Goal: Task Accomplishment & Management: Complete application form

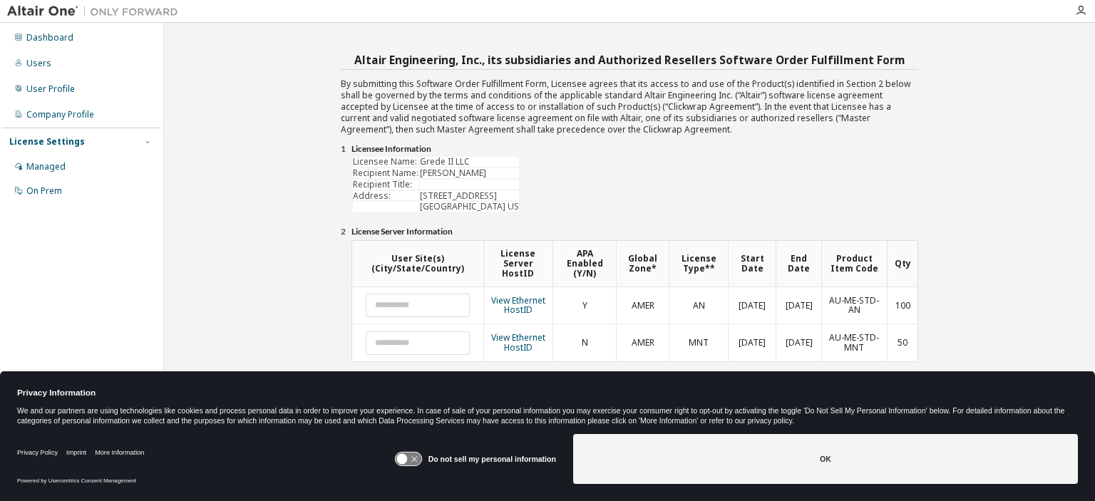
scroll to position [57, 0]
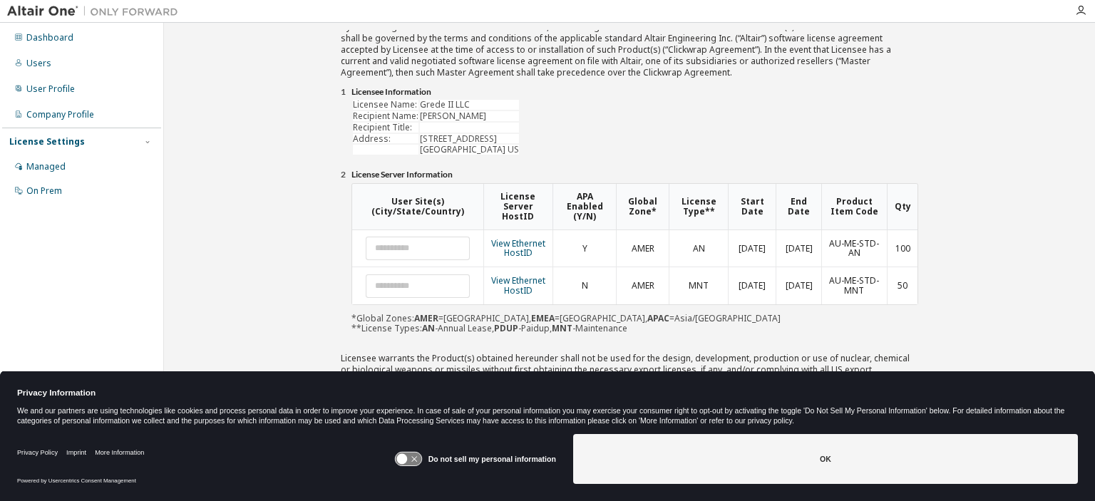
click at [416, 461] on icon at bounding box center [408, 460] width 26 height 14
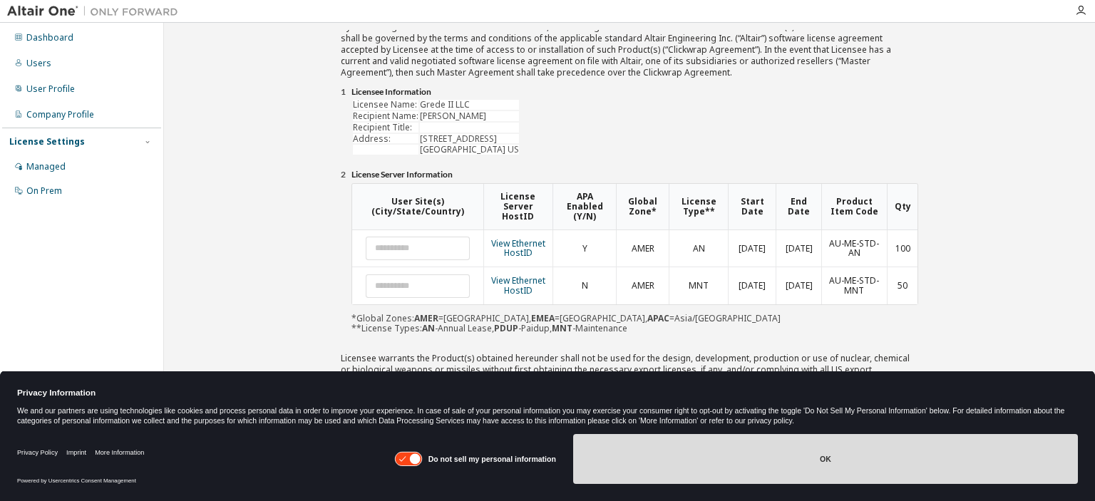
click at [796, 453] on button "OK" at bounding box center [825, 459] width 505 height 50
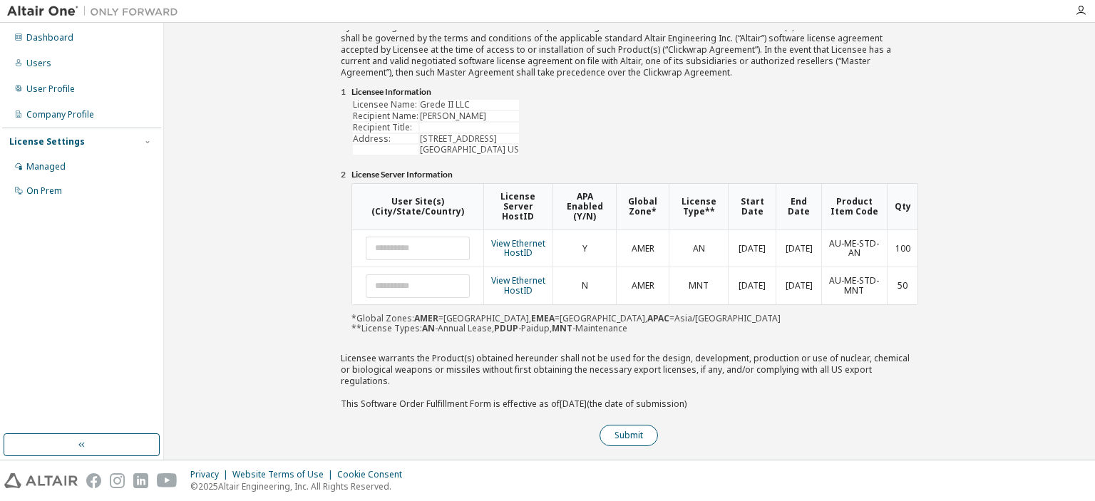
click at [619, 425] on button "Submit" at bounding box center [629, 435] width 58 height 21
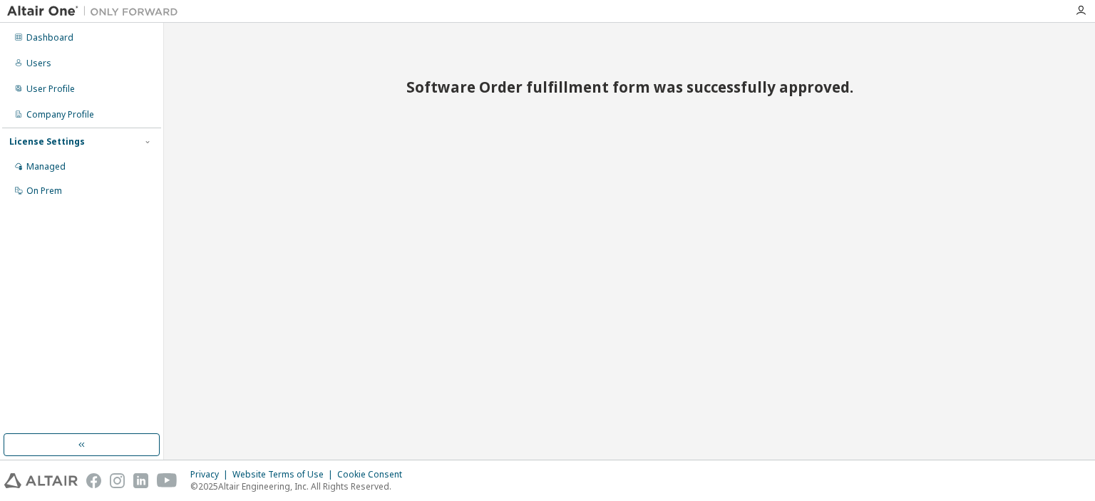
scroll to position [0, 0]
